Goal: Check status

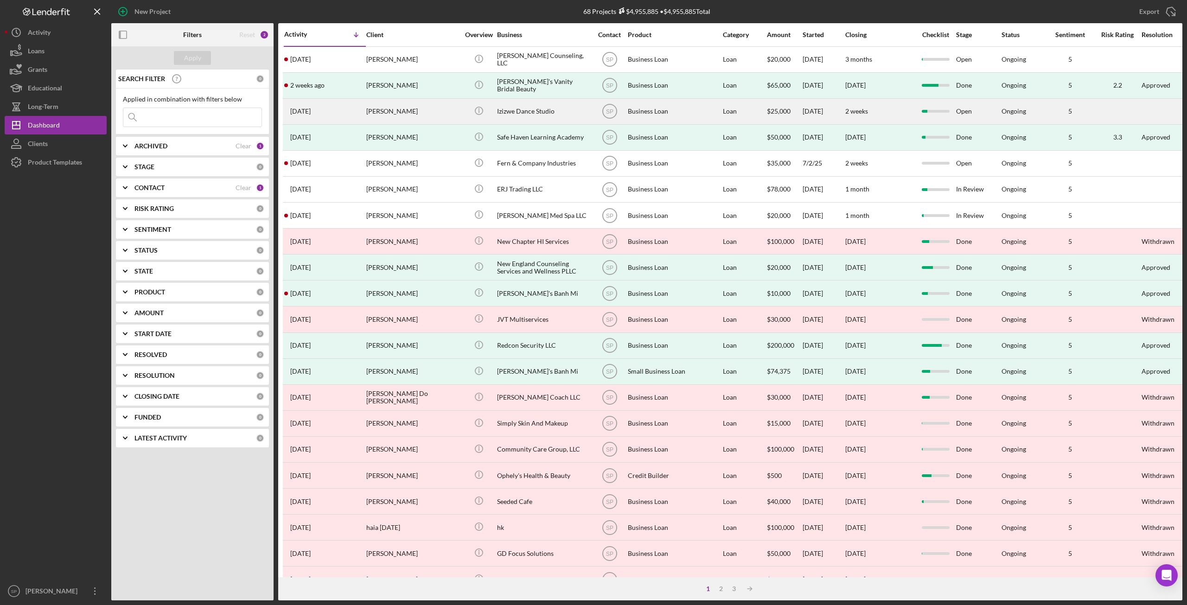
click at [385, 109] on div "[PERSON_NAME]" at bounding box center [412, 111] width 93 height 25
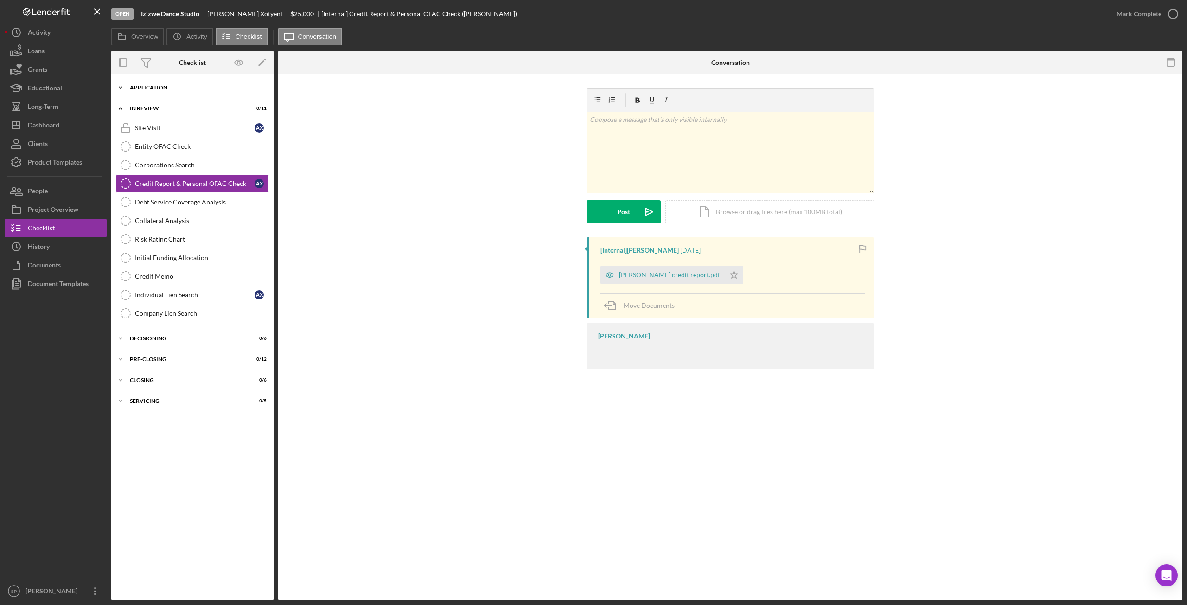
click at [121, 87] on polyline at bounding box center [120, 88] width 3 height 2
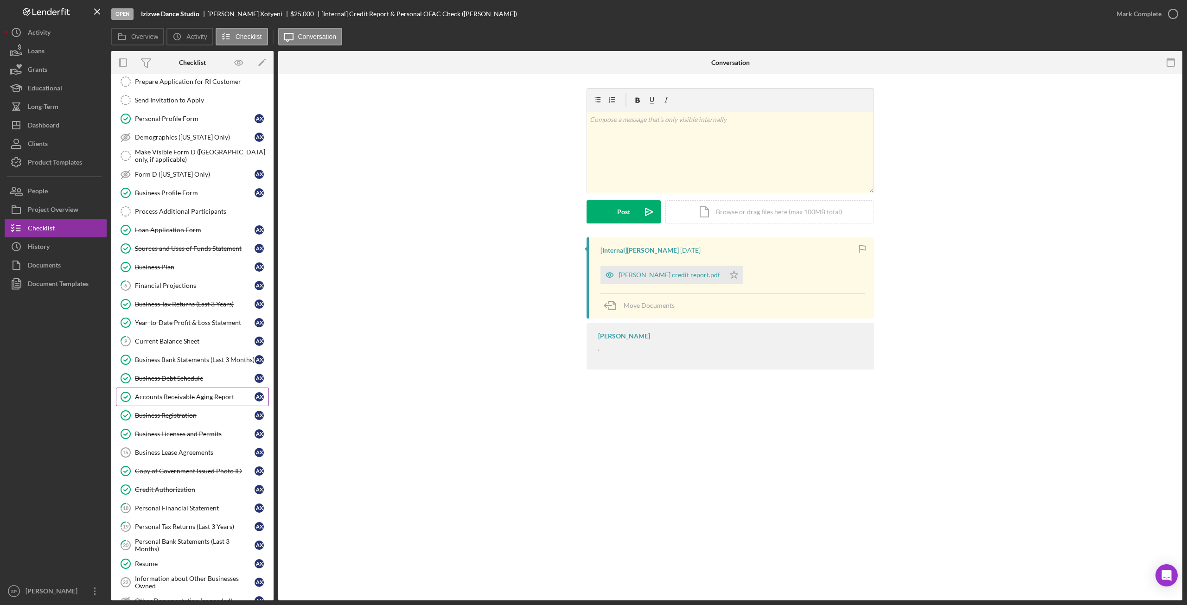
scroll to position [46, 0]
click at [160, 497] on link "18 Personal Financial Statement A X" at bounding box center [192, 506] width 153 height 19
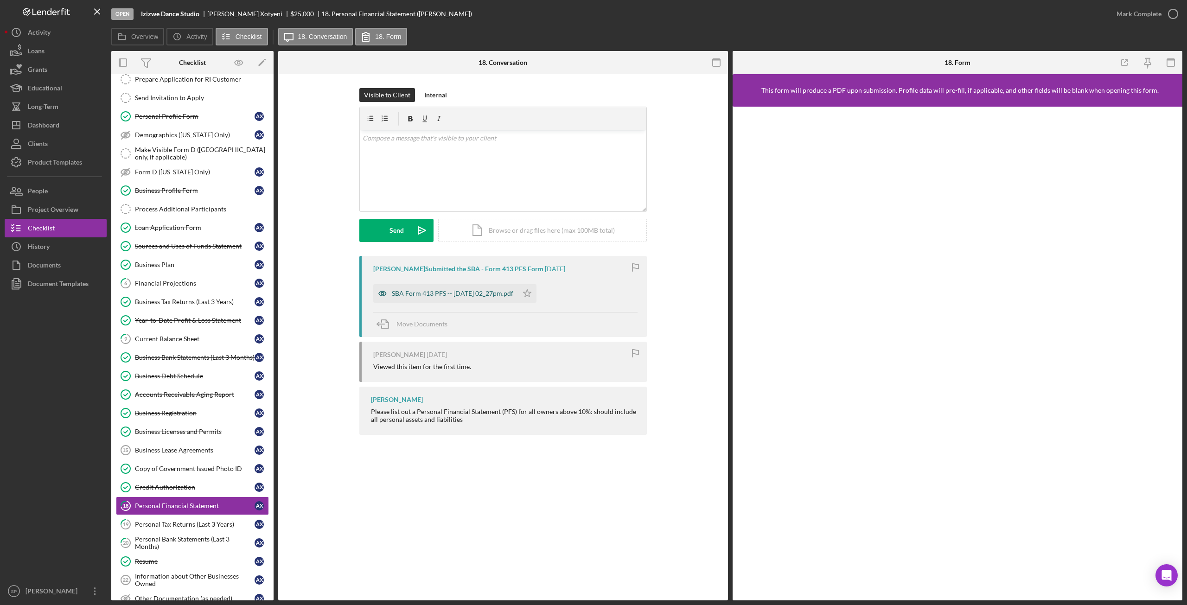
click at [442, 292] on div "SBA Form 413 PFS -- [DATE] 02_27pm.pdf" at bounding box center [452, 293] width 121 height 7
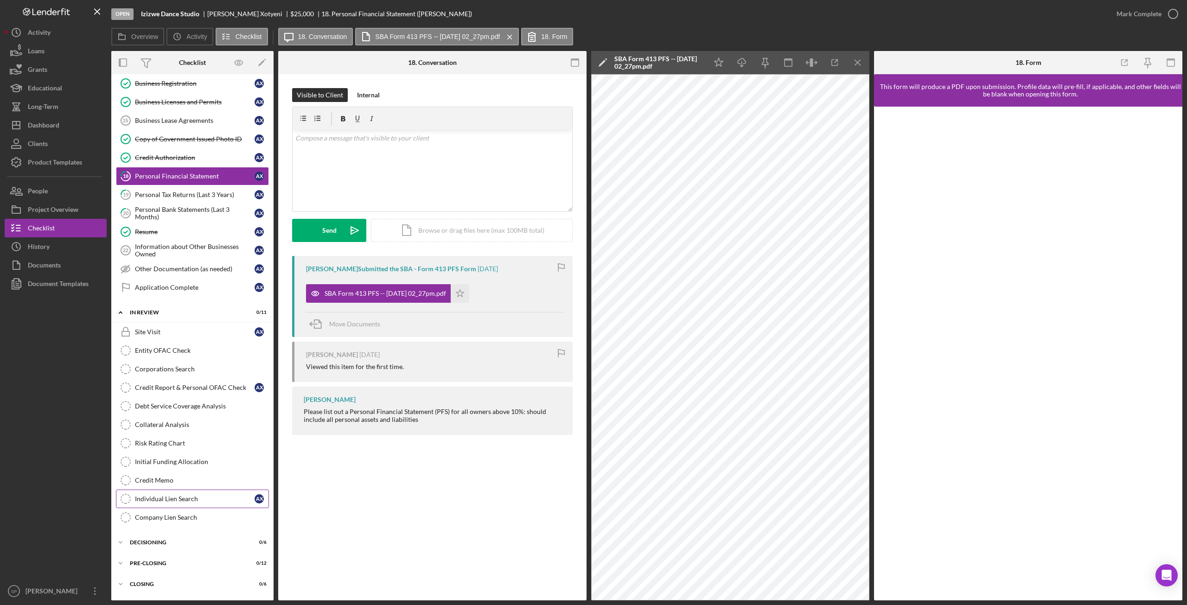
scroll to position [382, 0]
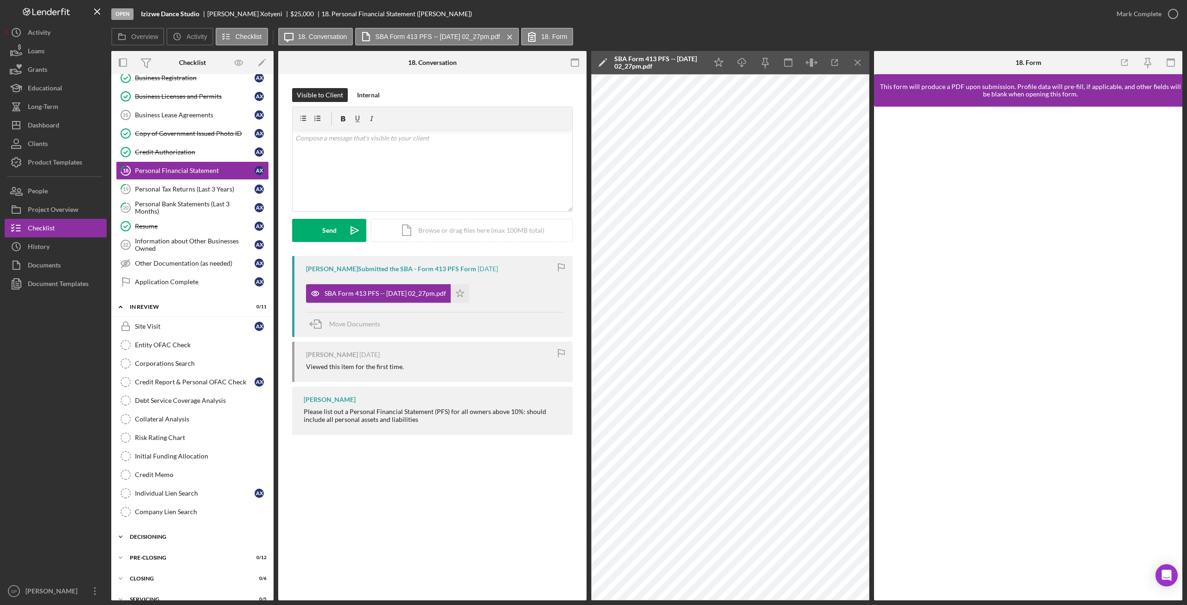
click at [119, 528] on icon "Icon/Expander" at bounding box center [120, 537] width 19 height 19
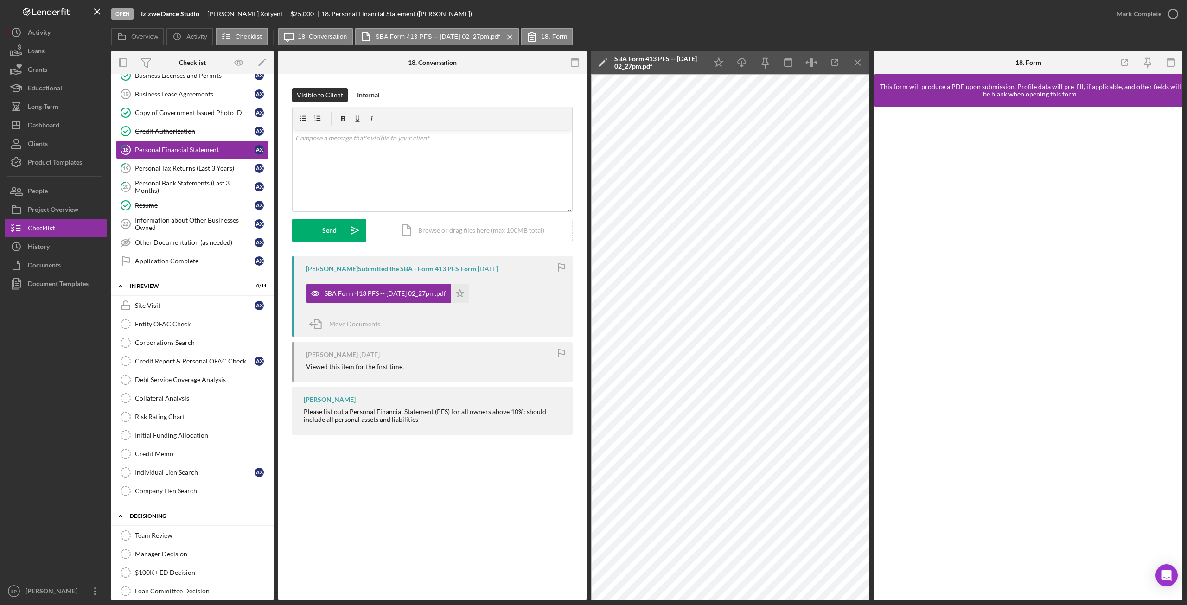
scroll to position [474, 0]
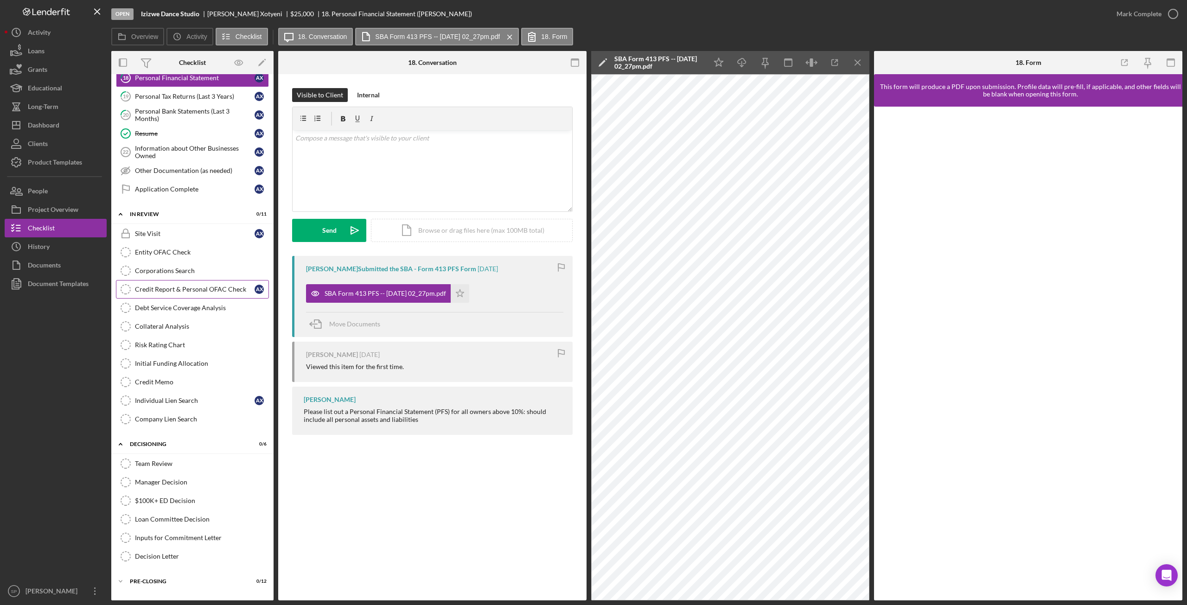
click at [160, 286] on div "Credit Report & Personal OFAC Check" at bounding box center [195, 289] width 120 height 7
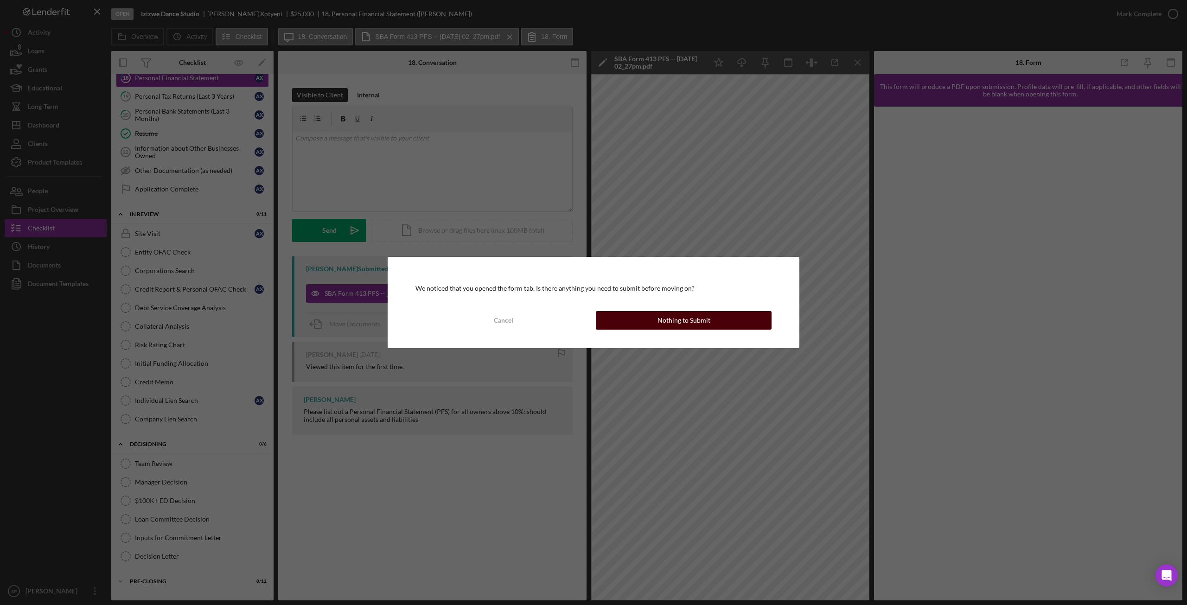
click at [719, 321] on button "Nothing to Submit" at bounding box center [684, 320] width 176 height 19
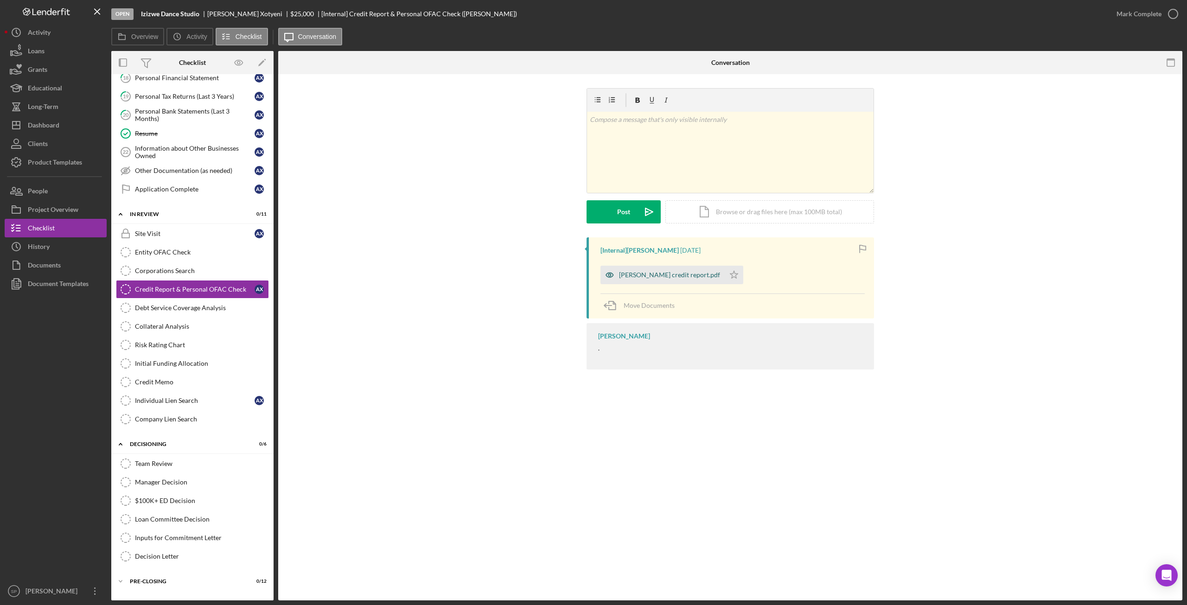
click at [641, 276] on div "[PERSON_NAME] credit report.pdf" at bounding box center [669, 274] width 101 height 7
